Goal: Navigation & Orientation: Find specific page/section

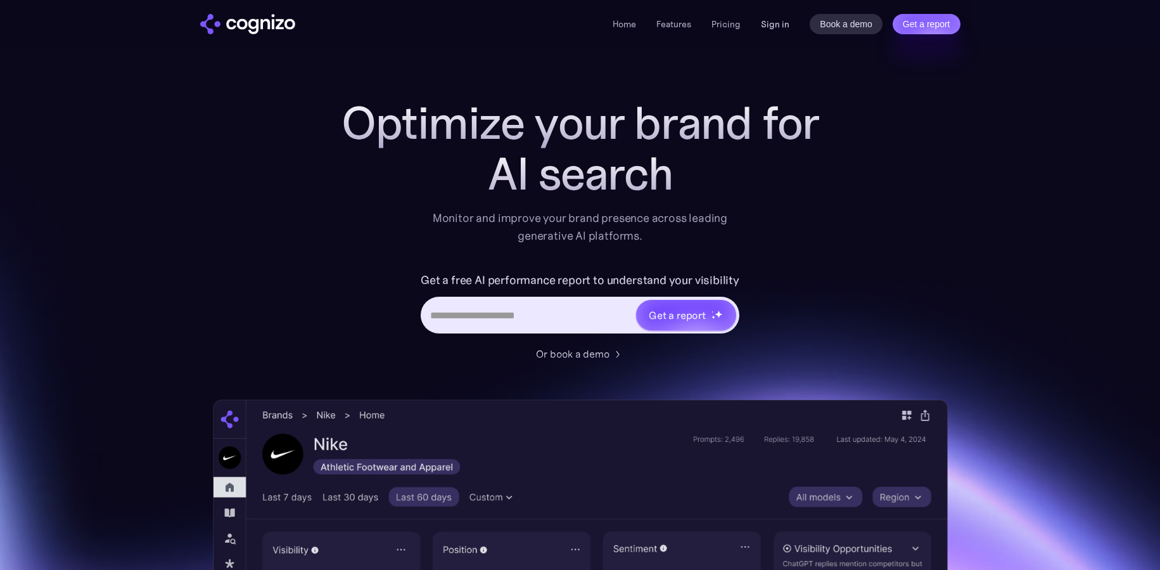
click at [765, 25] on link "Sign in" at bounding box center [775, 23] width 29 height 15
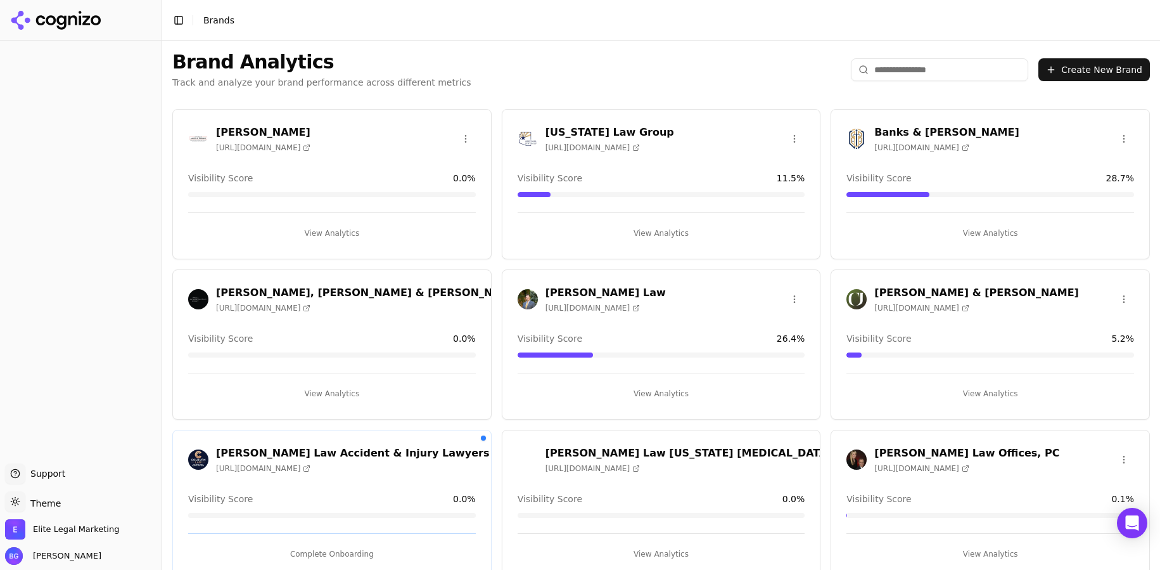
click at [277, 290] on h3 "Bishop, Del Vecchio & Beeks Law Office" at bounding box center [400, 292] width 369 height 15
